Goal: Entertainment & Leisure: Consume media (video, audio)

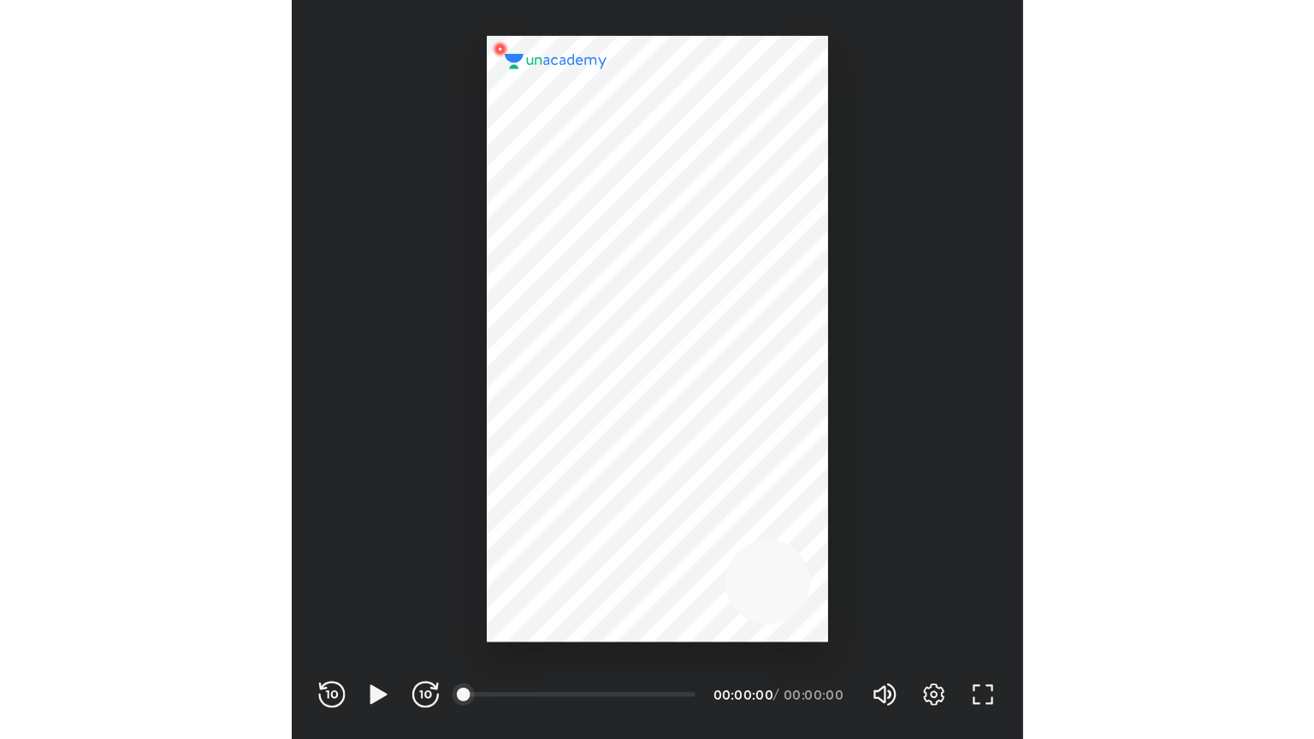
scroll to position [567, 561]
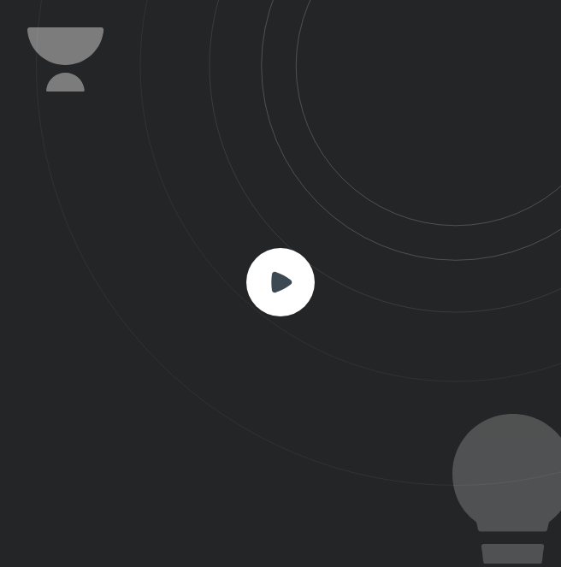
click at [278, 274] on icon at bounding box center [281, 281] width 21 height 21
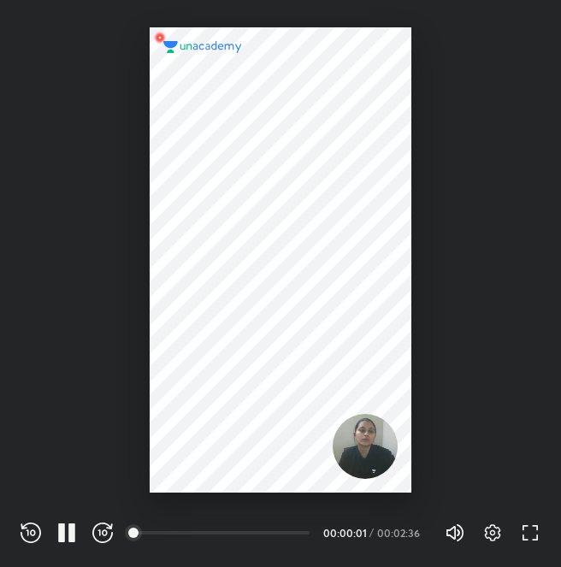
click at [523, 547] on div "REWIND (J) PAUSE (K) FORWARD (L) 00:00 00:00:01 / 00:02:36 Volume (M) 100% Sett…" at bounding box center [280, 530] width 561 height 74
click at [535, 531] on icon "button" at bounding box center [530, 533] width 21 height 21
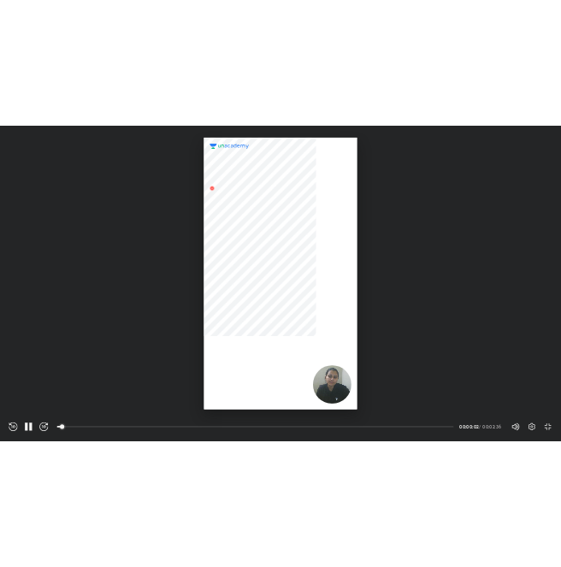
scroll to position [739, 1314]
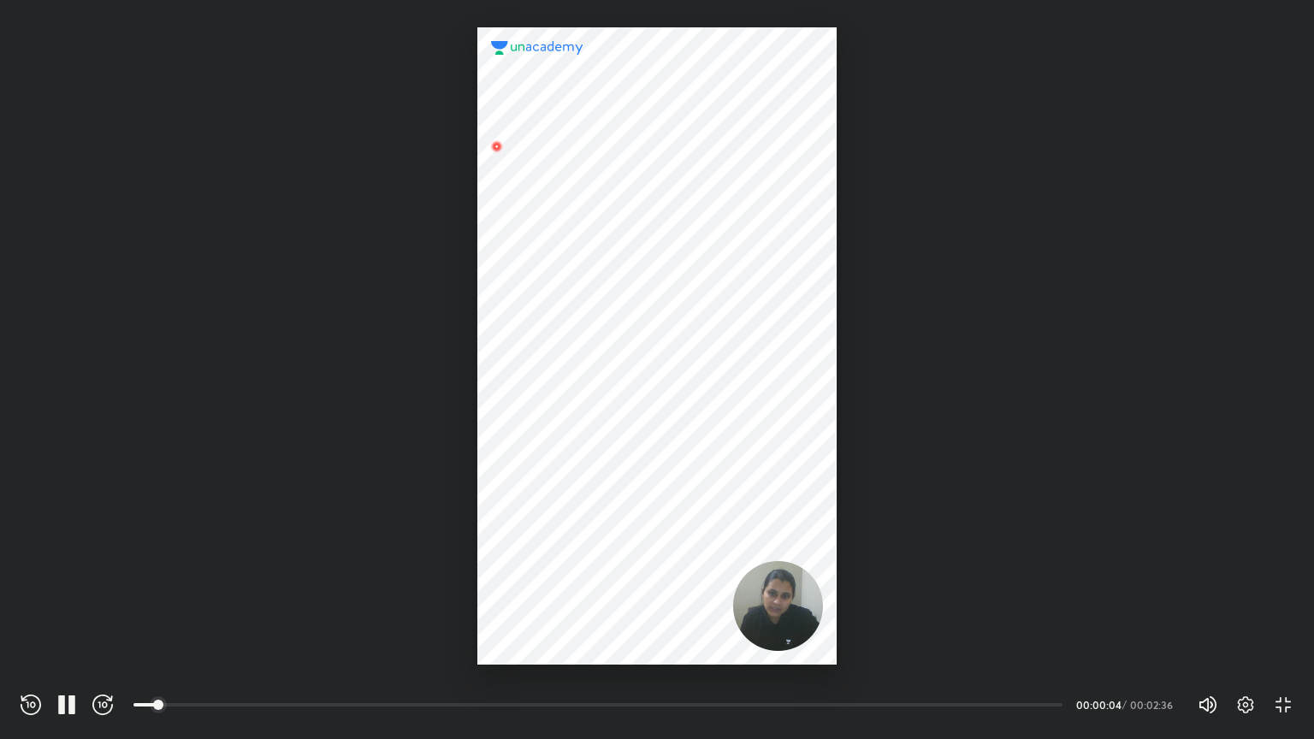
click at [560, 566] on div at bounding box center [656, 345] width 358 height 637
click at [560, 566] on div "REWIND (J) PAUSE (K) FORWARD (L) 00:00 00:00:07 / 00:02:36 Volume (M) 100% Sett…" at bounding box center [657, 702] width 1314 height 74
click at [560, 566] on div "REWIND (J) PAUSE (K) FORWARD (L) 00:00 00:00:09 / 00:02:36 Volume (M) 100% Sett…" at bounding box center [657, 702] width 1314 height 74
click at [560, 566] on icon "button" at bounding box center [1283, 705] width 21 height 21
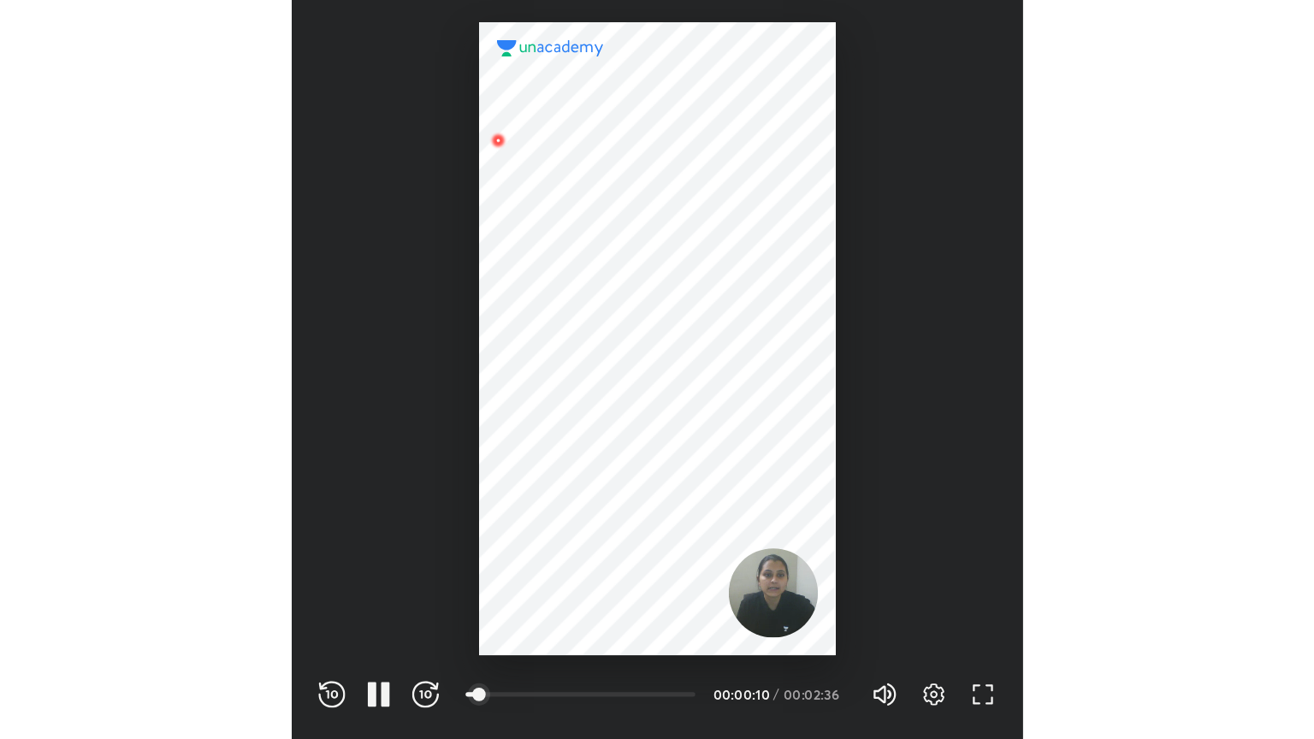
scroll to position [567, 561]
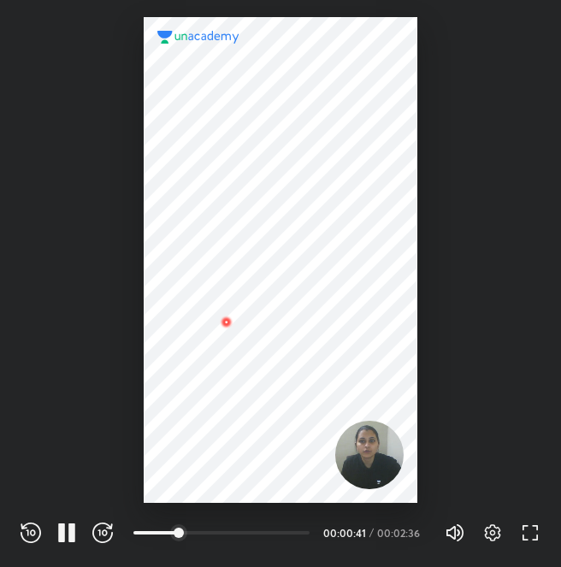
drag, startPoint x: 337, startPoint y: 433, endPoint x: 510, endPoint y: 354, distance: 189.9
click at [510, 354] on div at bounding box center [280, 246] width 561 height 493
click at [527, 547] on div "REWIND (J) PAUSE (K) FORWARD (L) 00:00 00:00:44 / 00:02:36 Volume (M) 100% Sett…" at bounding box center [280, 530] width 561 height 74
click at [530, 541] on icon "button" at bounding box center [530, 533] width 21 height 21
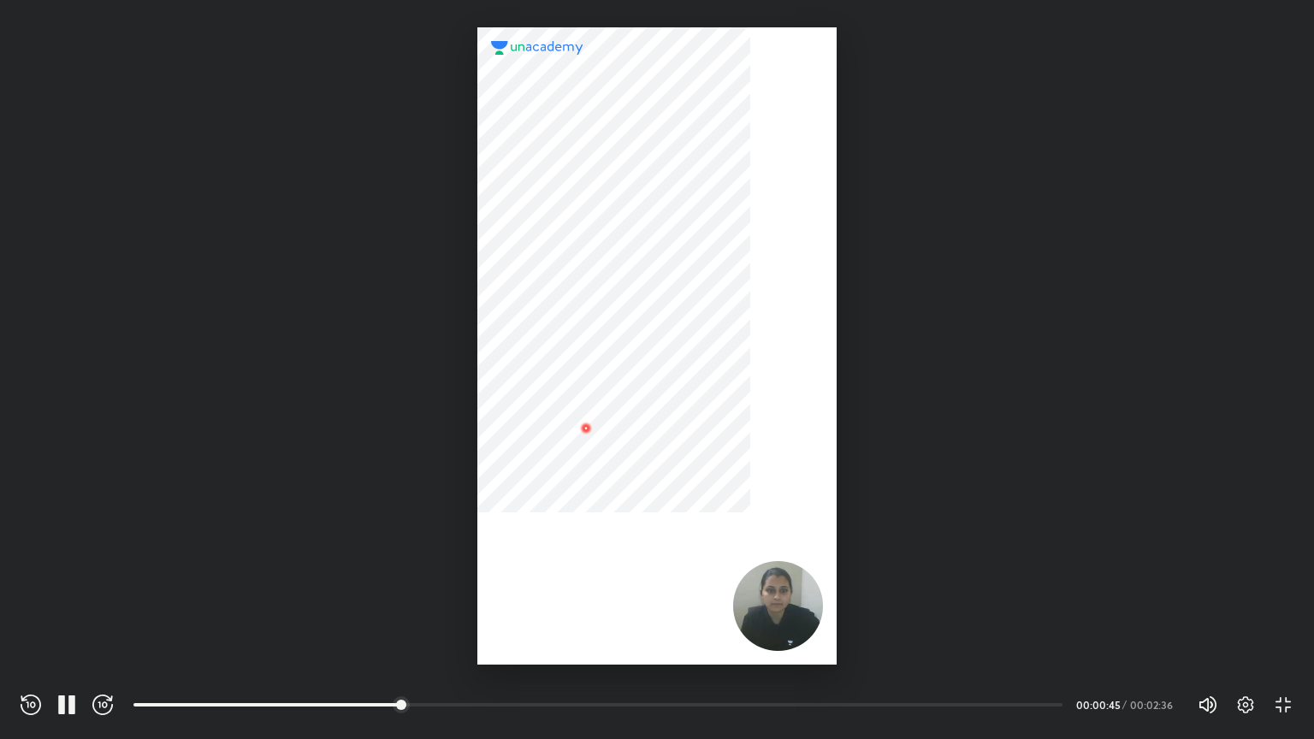
scroll to position [739, 1314]
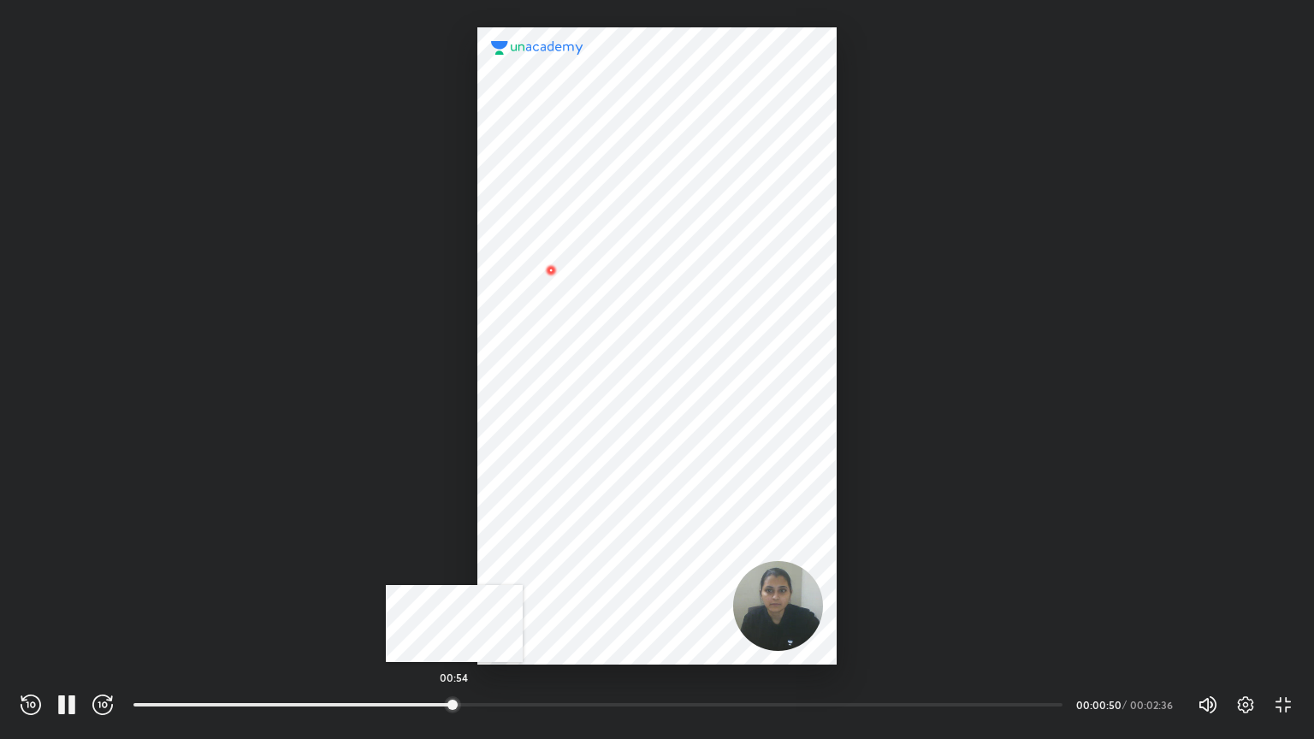
click at [454, 566] on div "00:54" at bounding box center [597, 704] width 929 height 17
click at [487, 566] on div at bounding box center [480, 705] width 14 height 14
drag, startPoint x: 514, startPoint y: 701, endPoint x: 524, endPoint y: 699, distance: 10.6
click at [517, 566] on div at bounding box center [513, 705] width 14 height 14
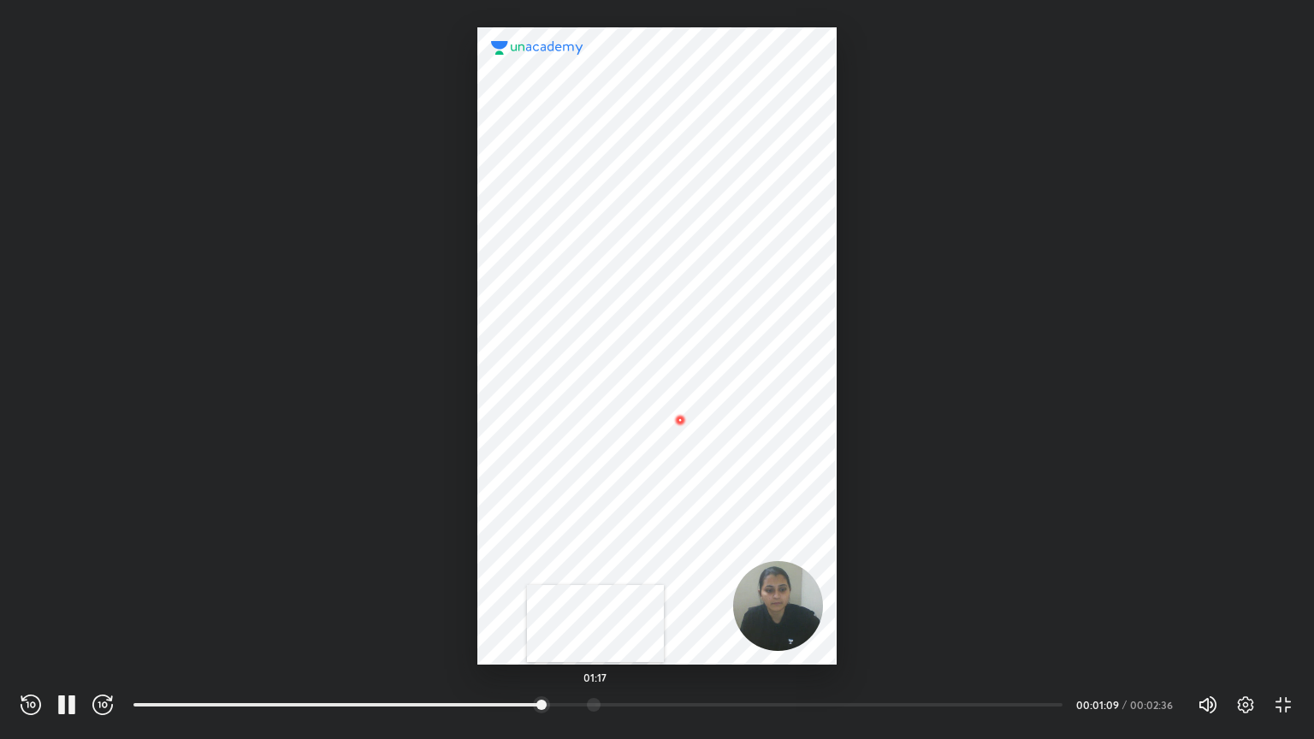
click at [560, 566] on div at bounding box center [594, 705] width 14 height 14
click at [560, 566] on div at bounding box center [604, 686] width 943 height 17
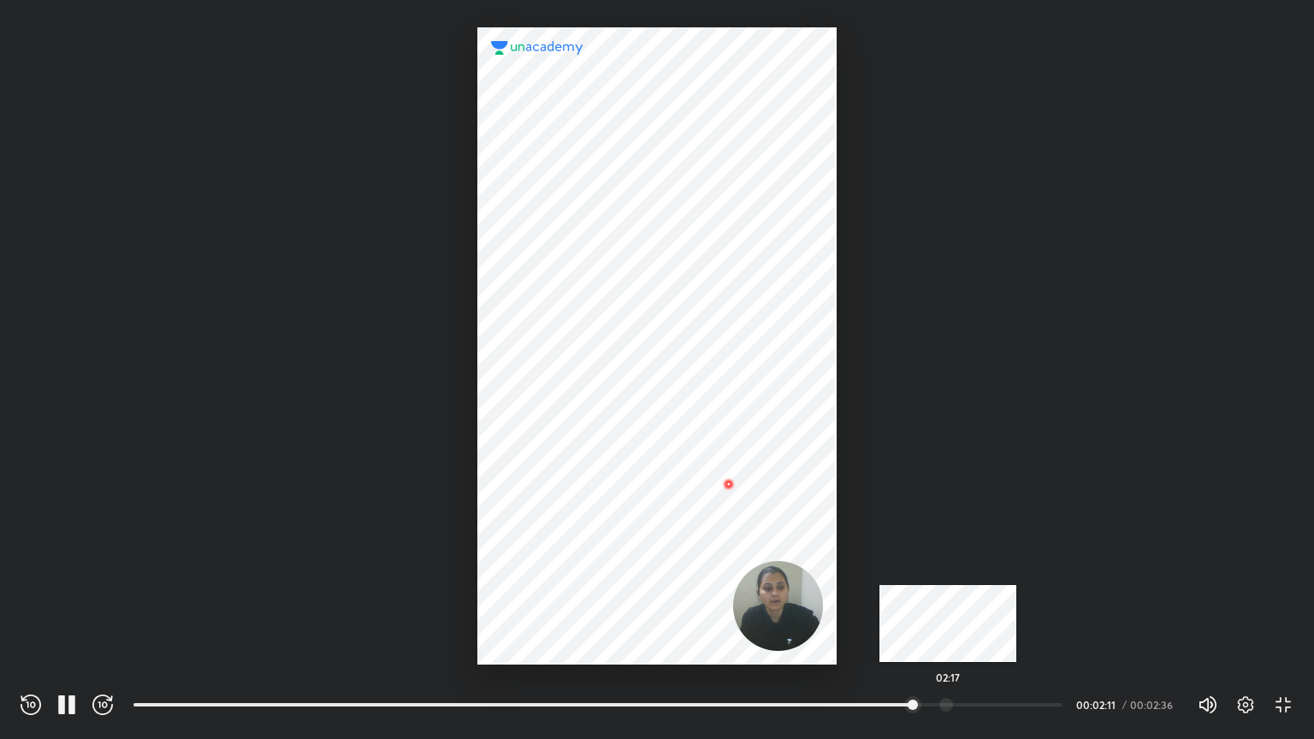
click at [560, 566] on div at bounding box center [946, 705] width 14 height 14
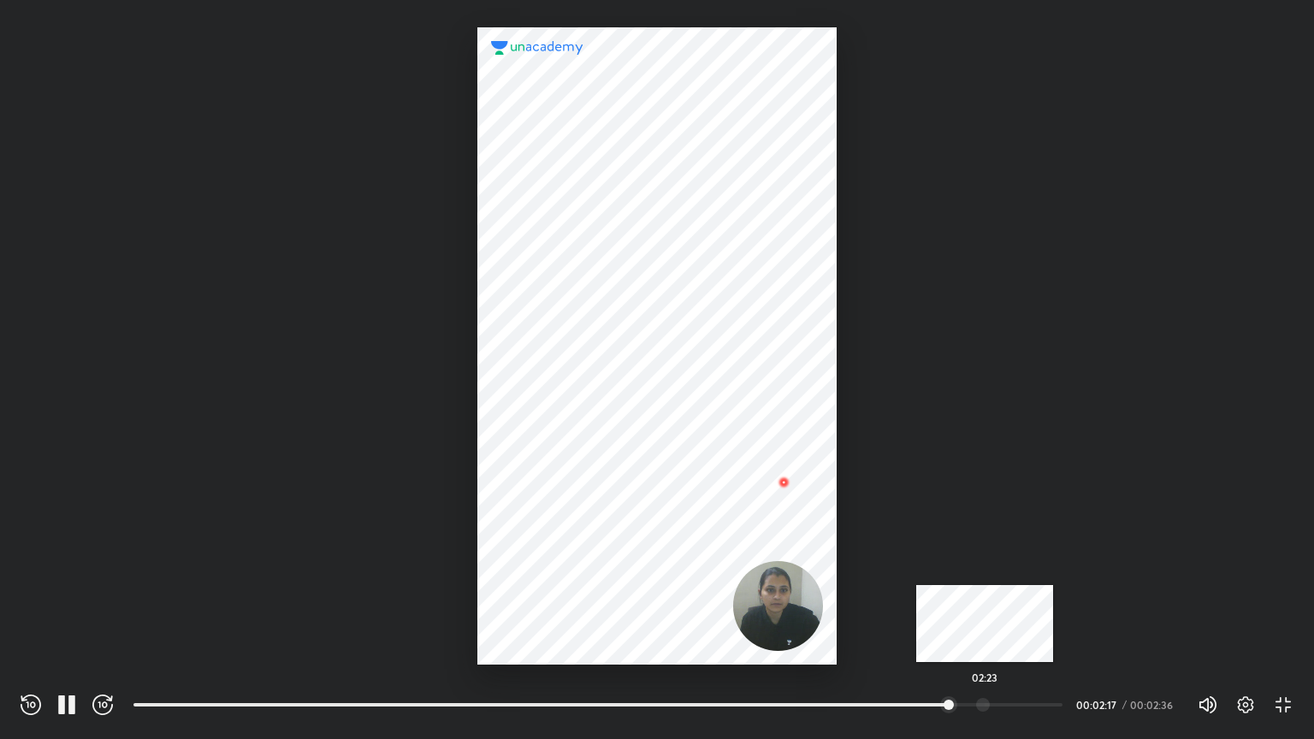
click at [560, 566] on div at bounding box center [983, 705] width 14 height 14
click at [560, 566] on div at bounding box center [993, 705] width 14 height 14
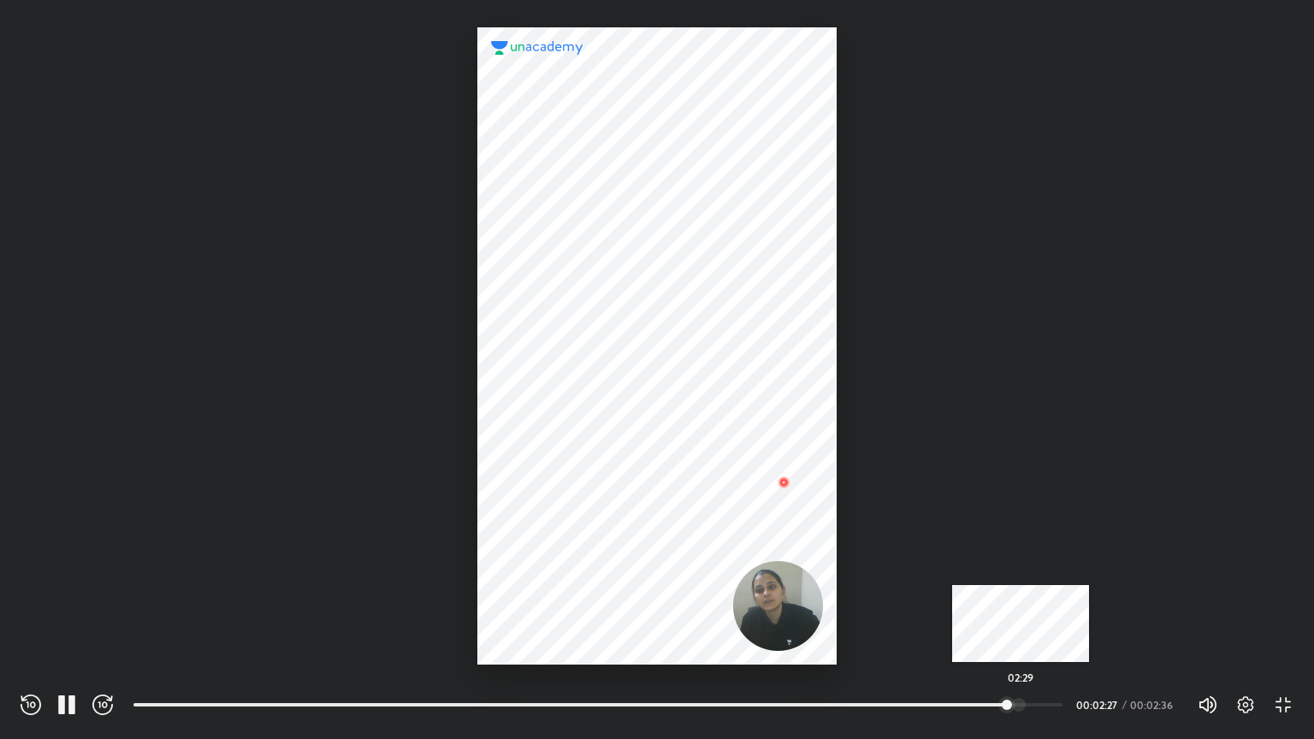
click at [560, 566] on div at bounding box center [1019, 705] width 14 height 14
